Goal: Task Accomplishment & Management: Manage account settings

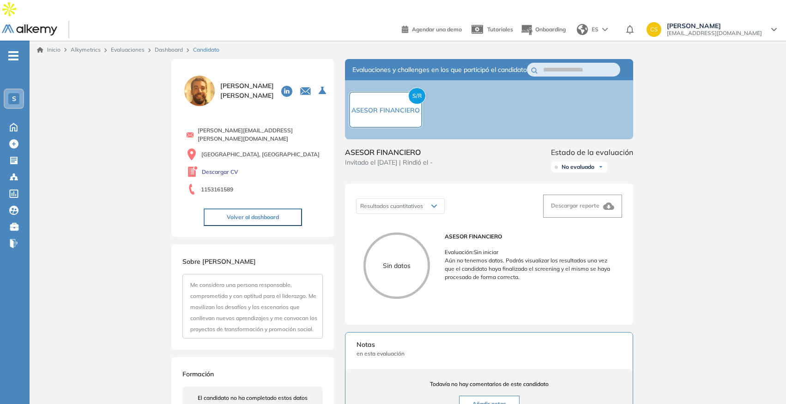
click at [712, 30] on span "[EMAIL_ADDRESS][DOMAIN_NAME]" at bounding box center [714, 33] width 95 height 7
click at [169, 46] on link "Dashboard" at bounding box center [169, 49] width 28 height 7
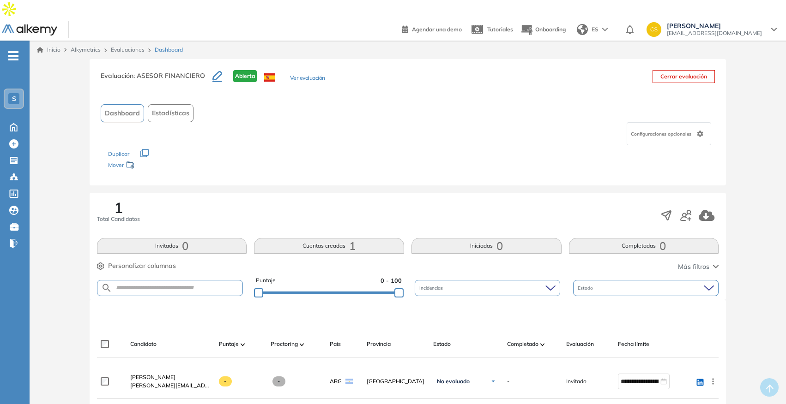
click at [749, 30] on span "[EMAIL_ADDRESS][DOMAIN_NAME]" at bounding box center [714, 33] width 95 height 7
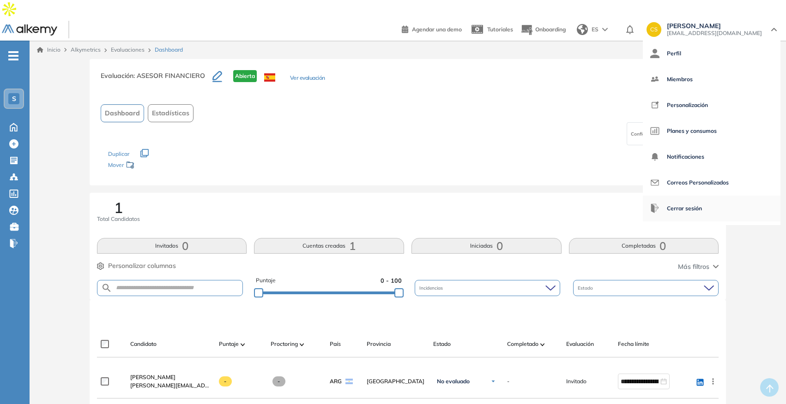
click at [702, 198] on span "Cerrar sesión" at bounding box center [684, 209] width 35 height 22
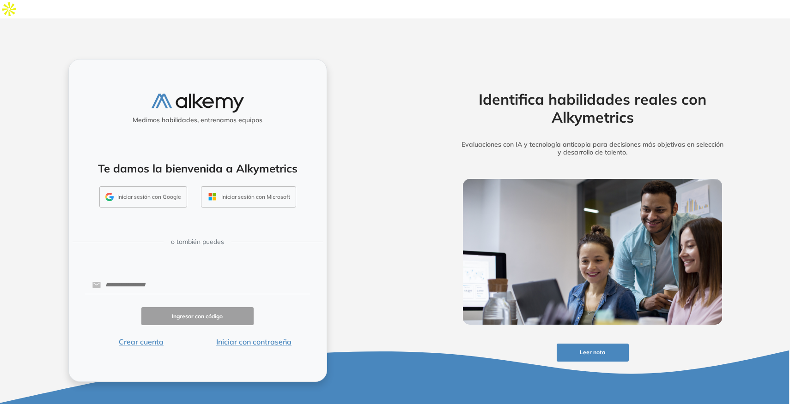
click at [143, 187] on button "Iniciar sesión con Google" at bounding box center [143, 197] width 88 height 21
